Goal: Task Accomplishment & Management: Manage account settings

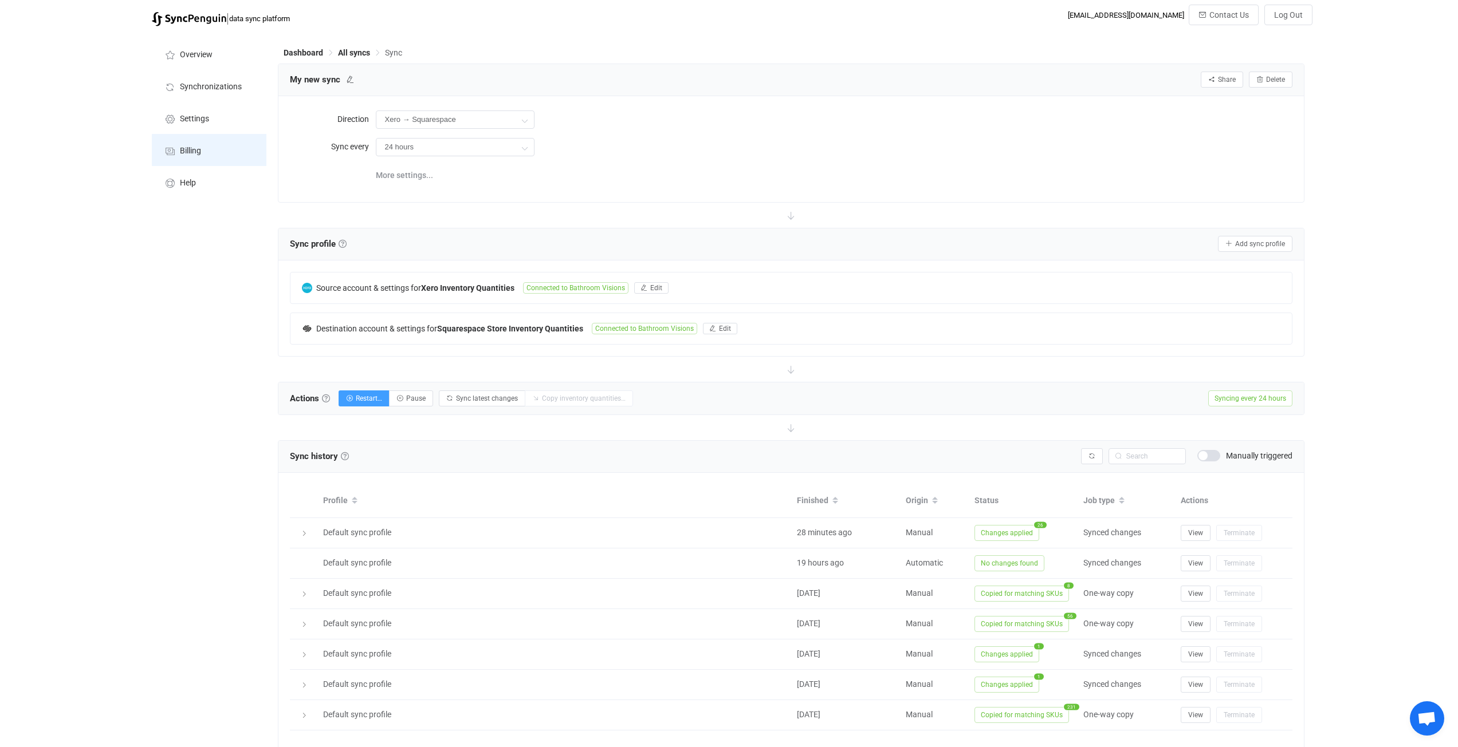
click at [199, 155] on span "Billing" at bounding box center [190, 151] width 21 height 9
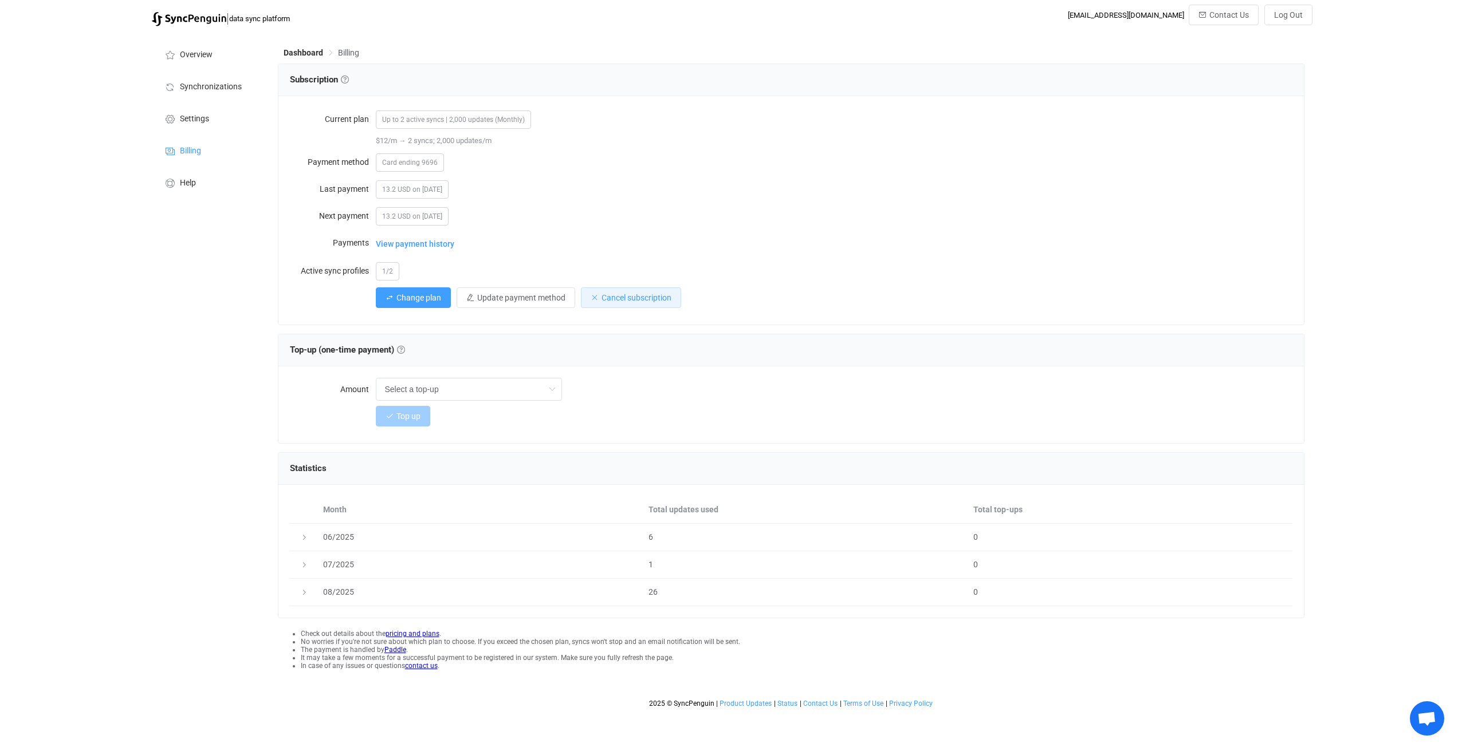
click at [577, 299] on span "Cancel subscription" at bounding box center [636, 297] width 70 height 9
click at [577, 356] on span "Confirm" at bounding box center [698, 357] width 24 height 8
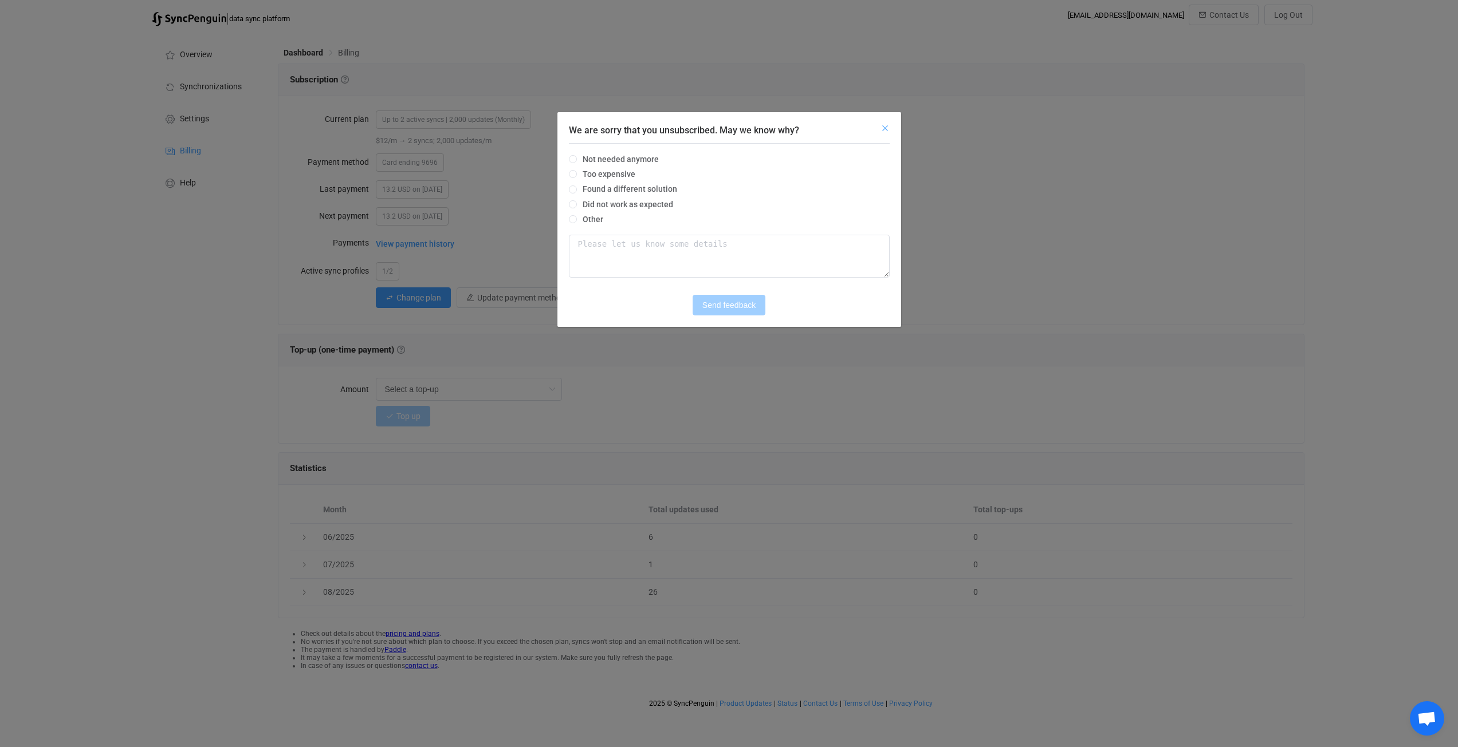
click at [577, 126] on icon "Close" at bounding box center [884, 128] width 9 height 9
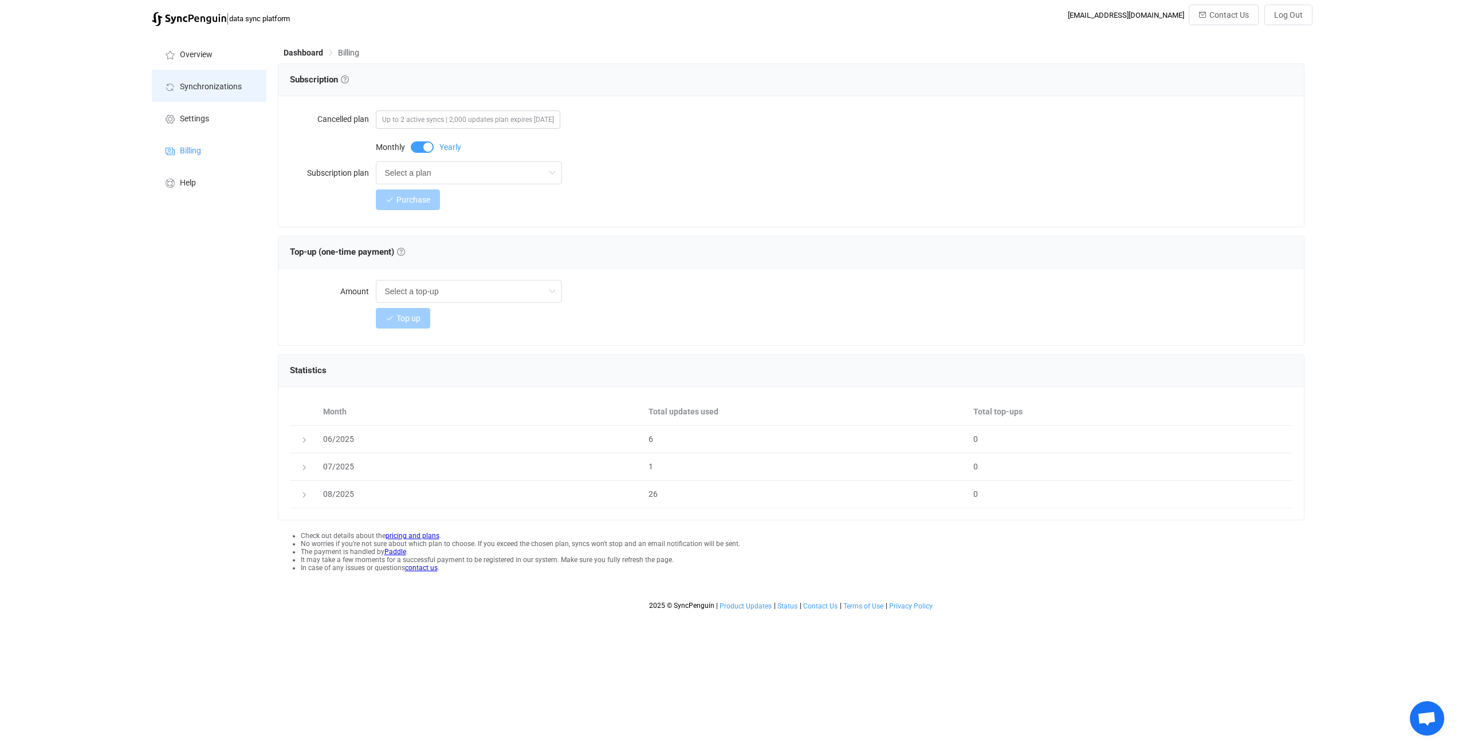
click at [226, 92] on li "Synchronizations" at bounding box center [209, 86] width 115 height 32
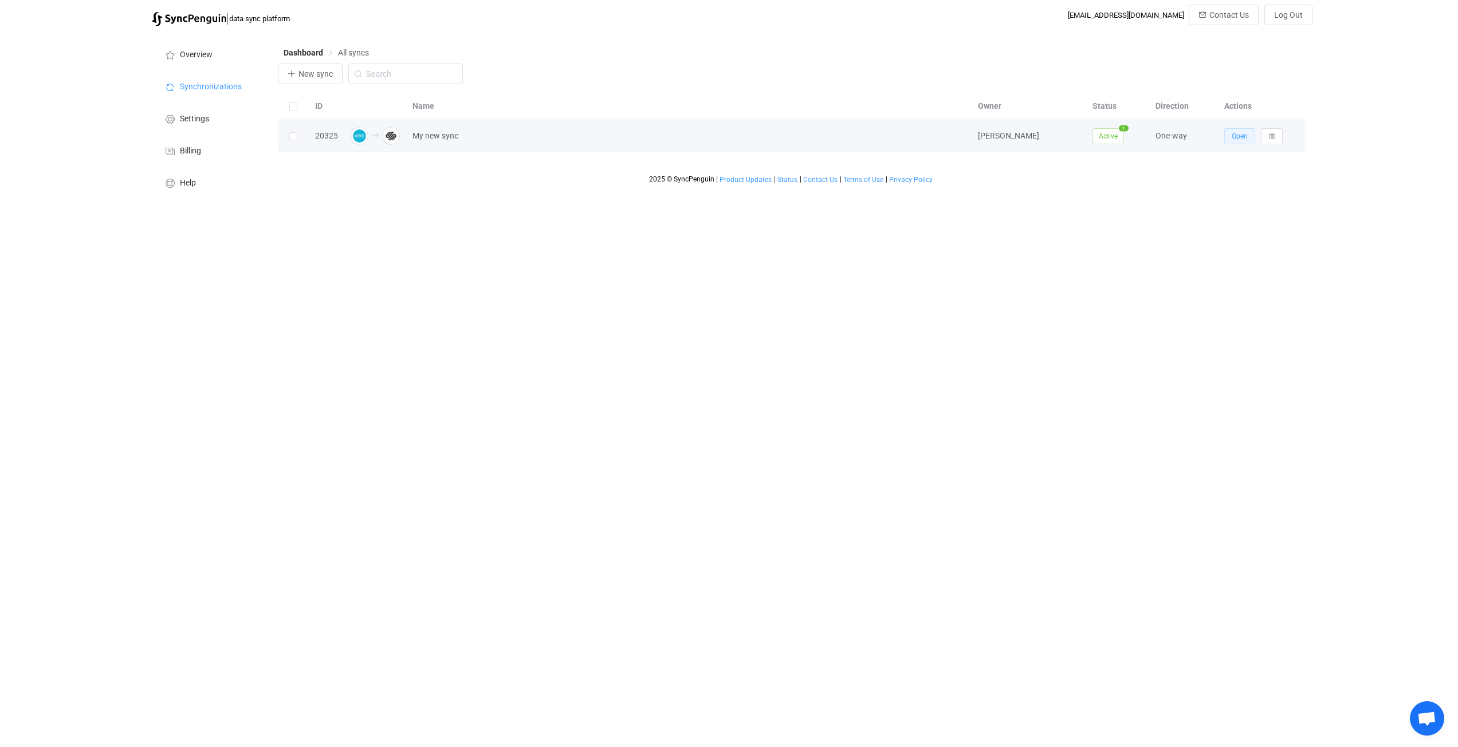
click at [577, 140] on button "Open" at bounding box center [1239, 136] width 31 height 16
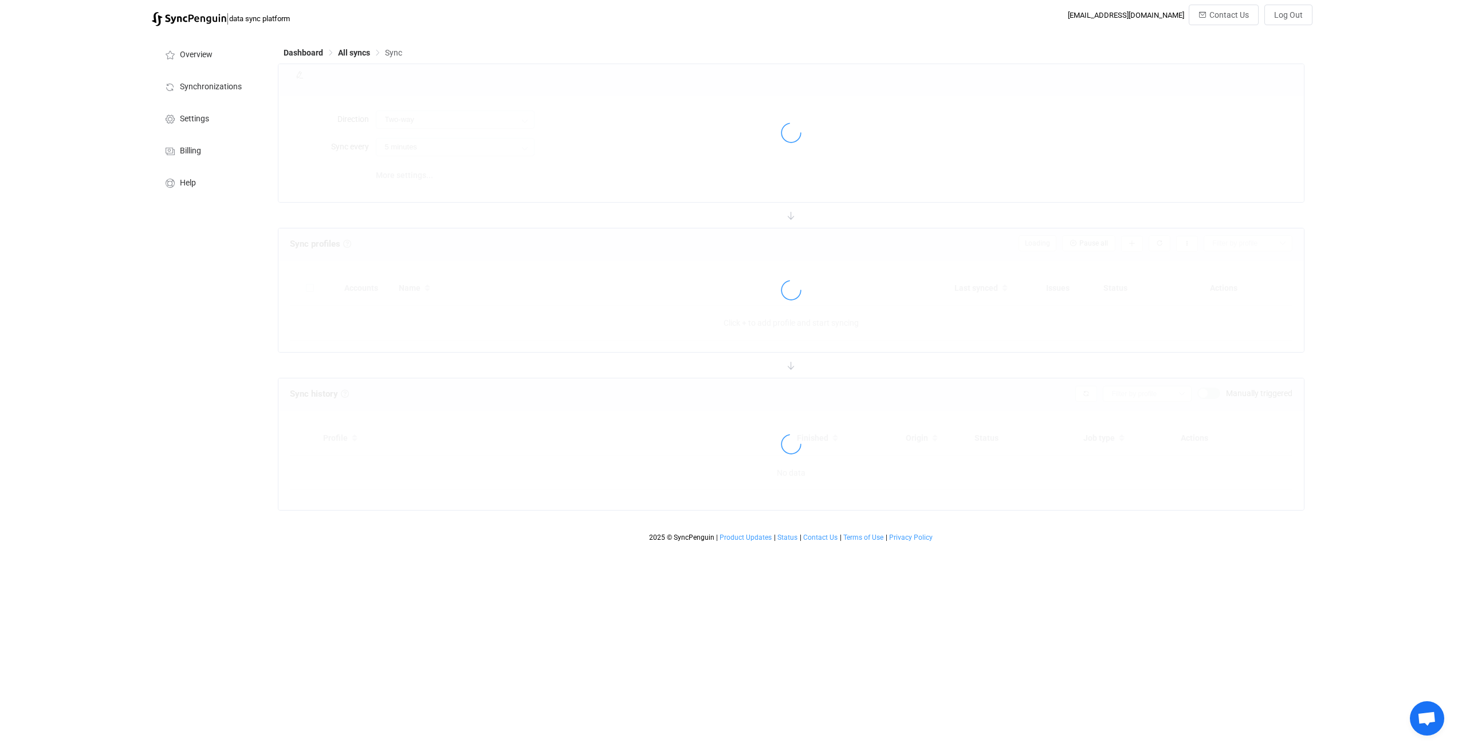
type input "Xero → Squarespace"
type input "24 hours"
